Goal: Information Seeking & Learning: Learn about a topic

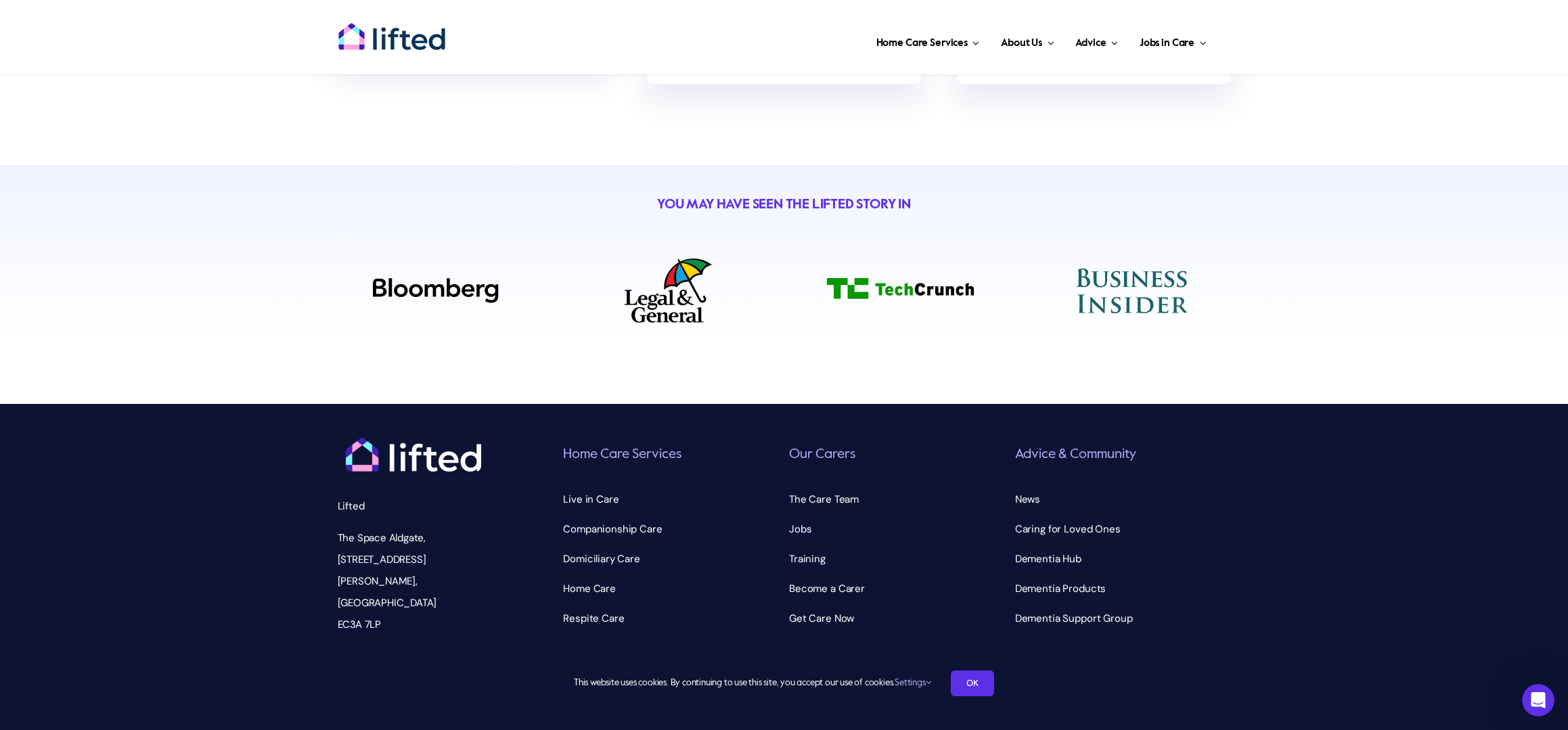
scroll to position [4941, 0]
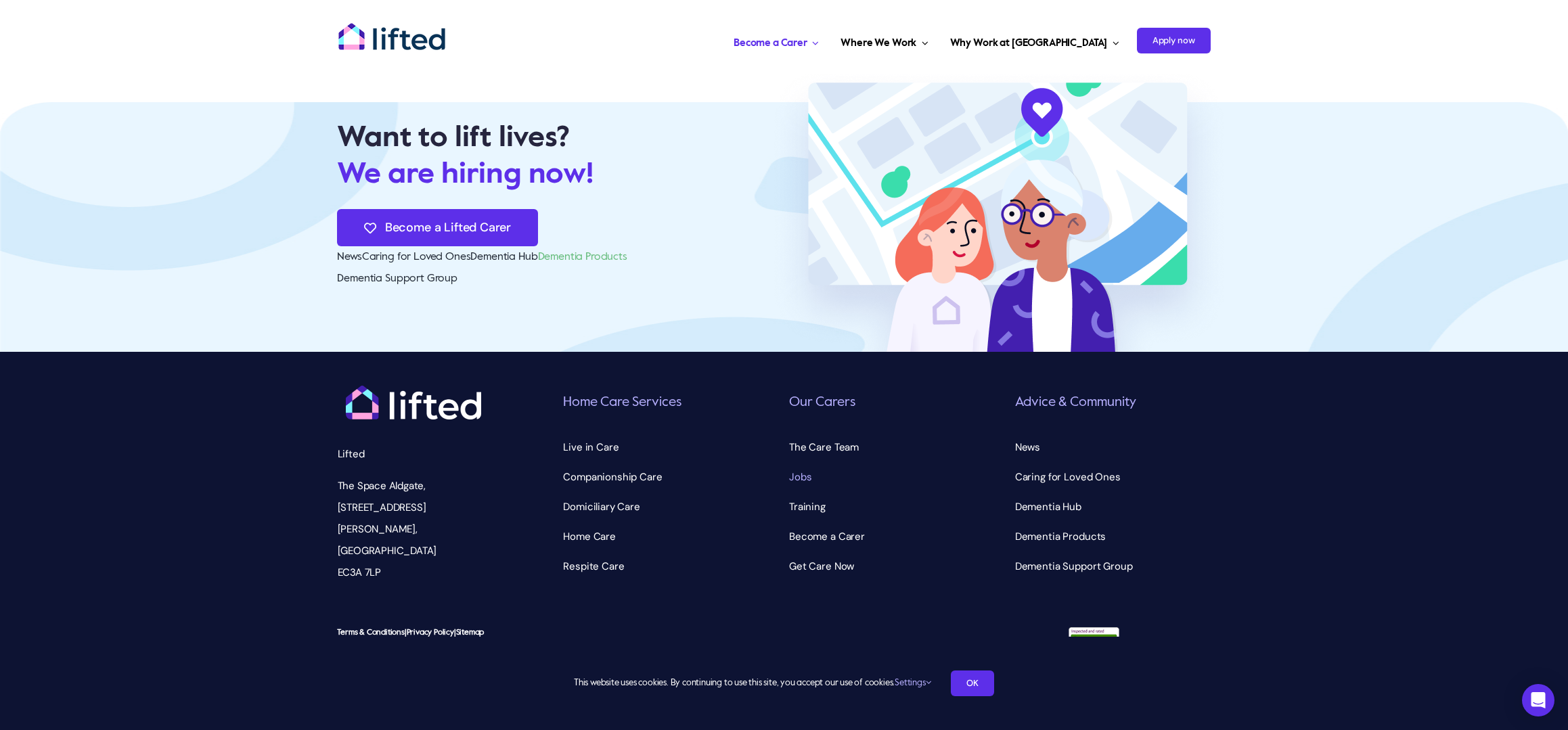
scroll to position [3483, 0]
click at [1030, 450] on span "News" at bounding box center [1028, 447] width 25 height 22
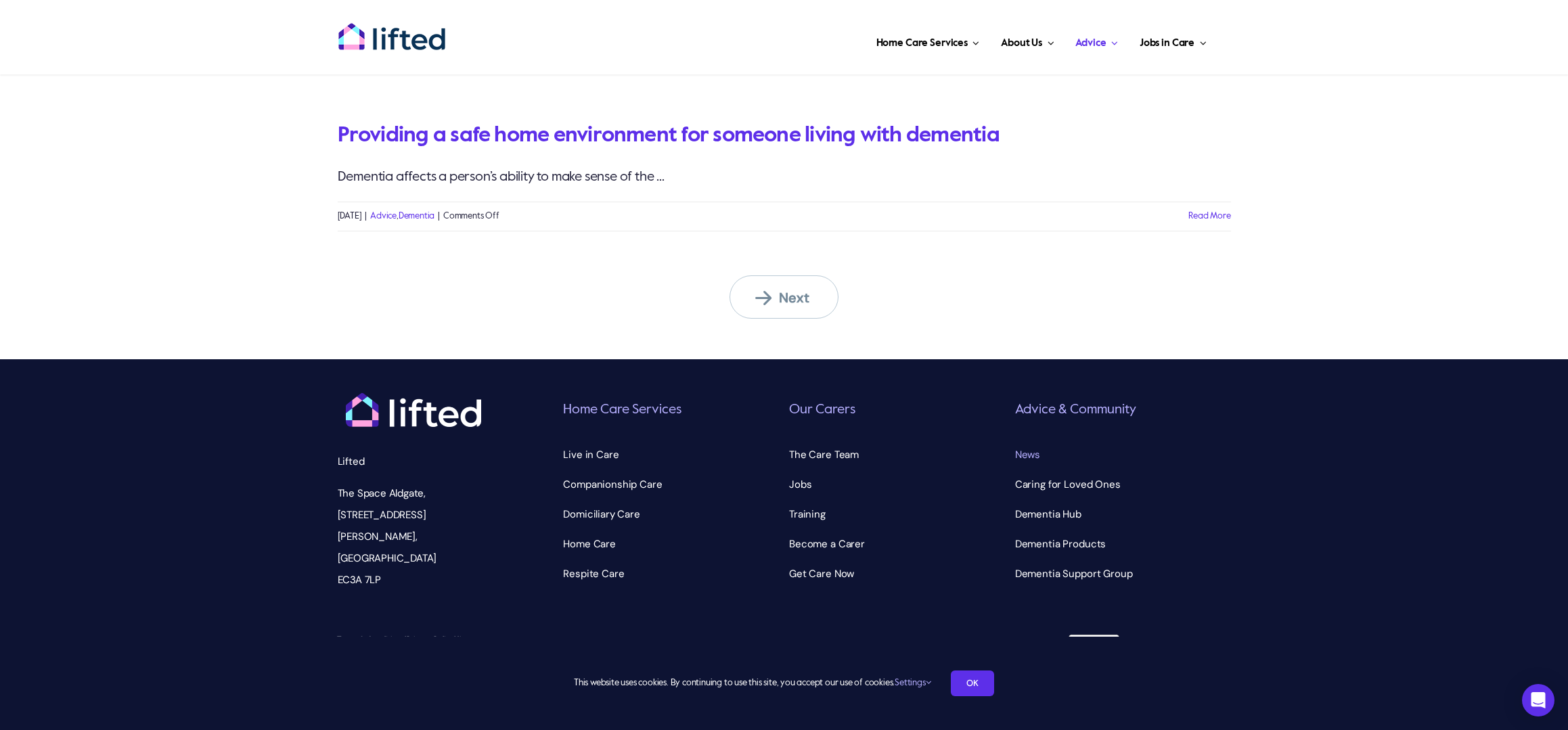
scroll to position [7198, 0]
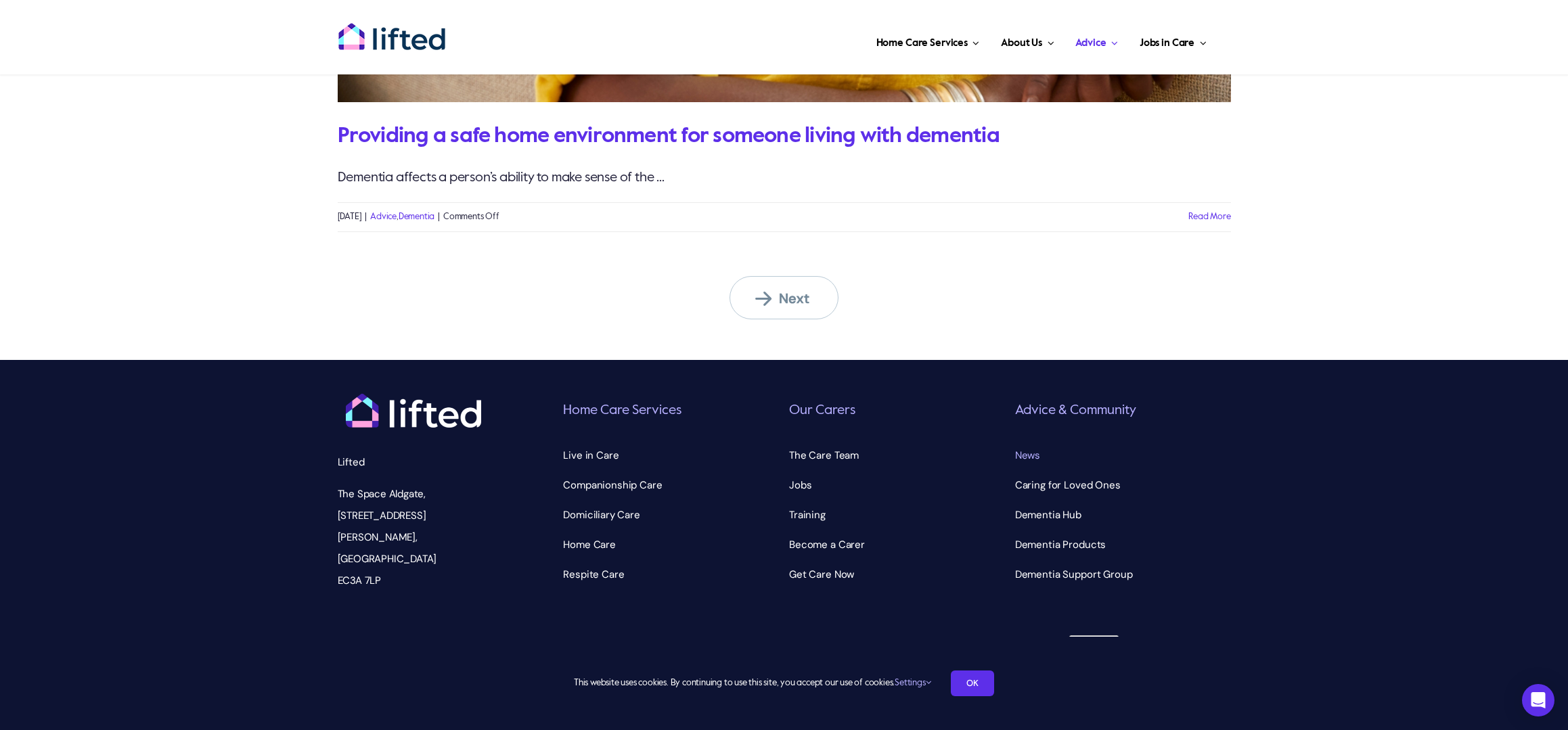
drag, startPoint x: 410, startPoint y: 406, endPoint x: 428, endPoint y: 403, distance: 18.2
click at [410, 406] on img at bounding box center [414, 411] width 135 height 34
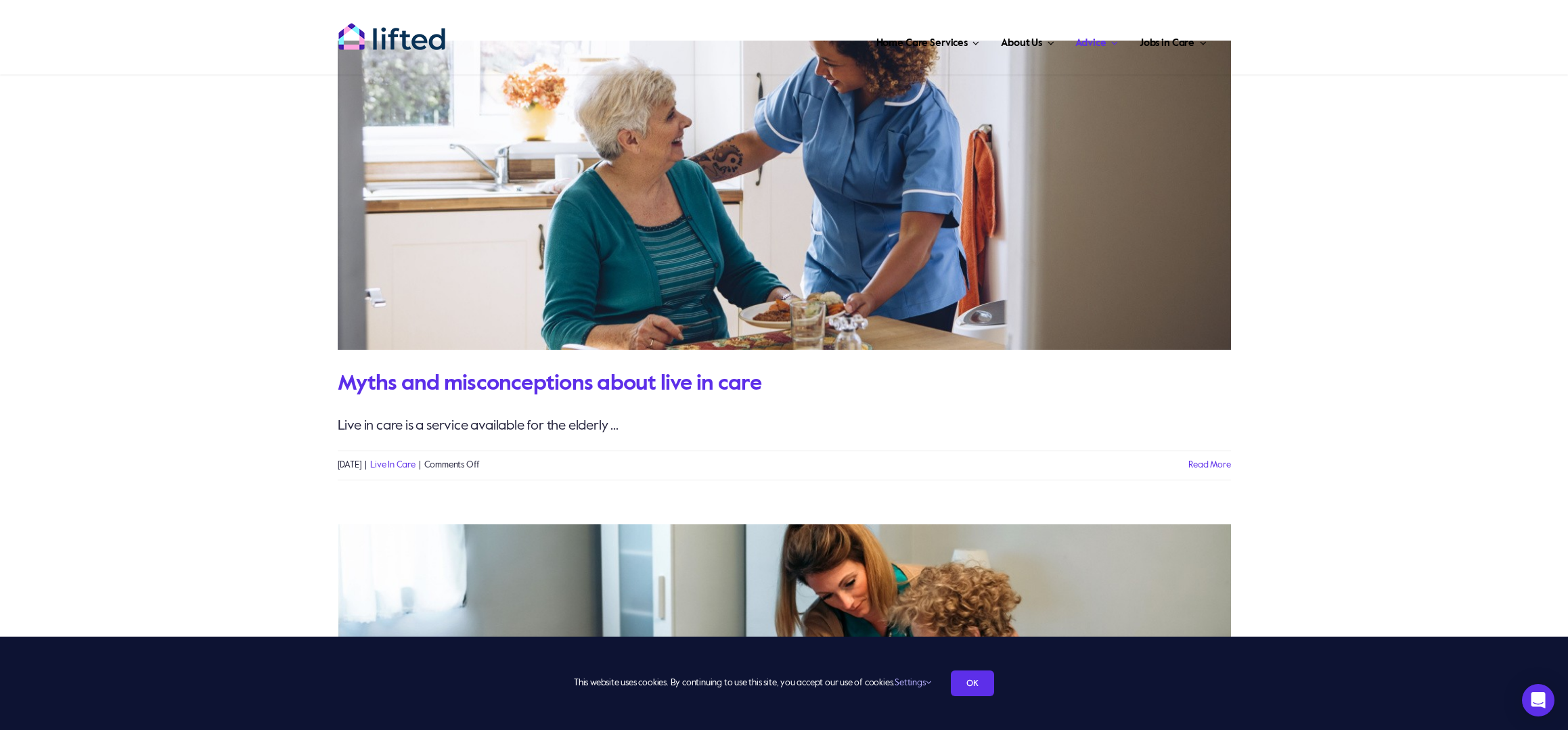
scroll to position [0, 0]
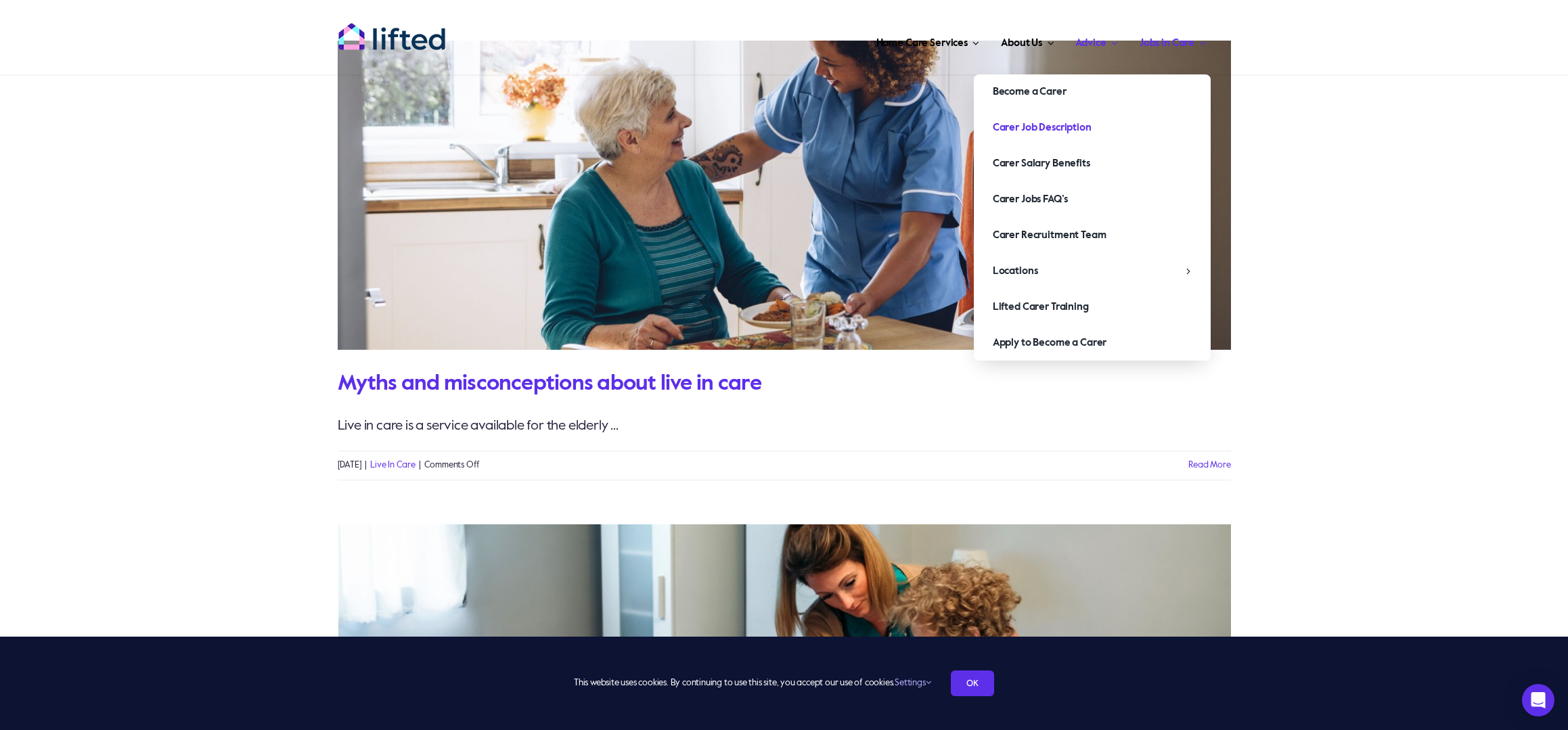
click at [1040, 125] on span "Carer Job Description" at bounding box center [1042, 128] width 99 height 22
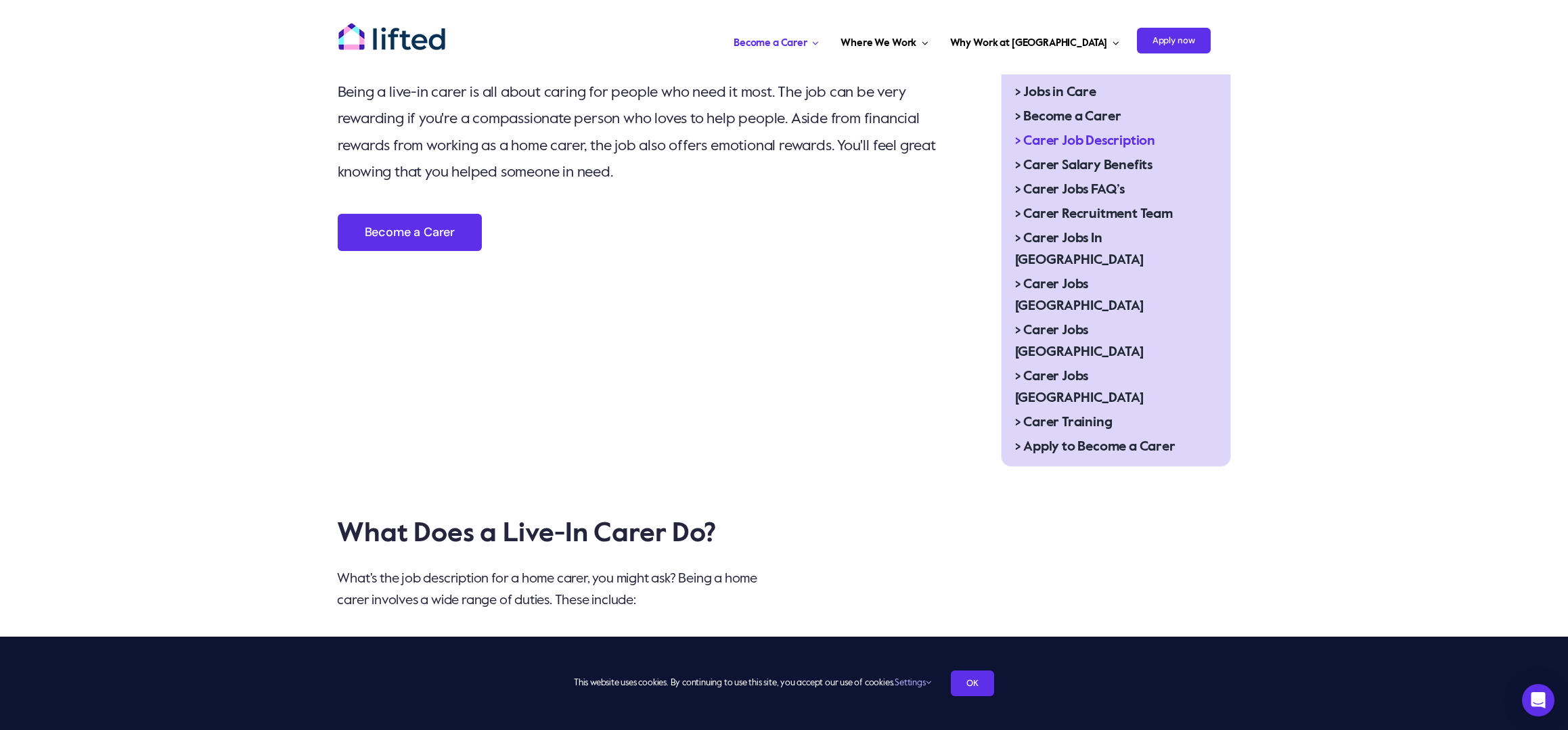
scroll to position [460, 0]
